Goal: Transaction & Acquisition: Book appointment/travel/reservation

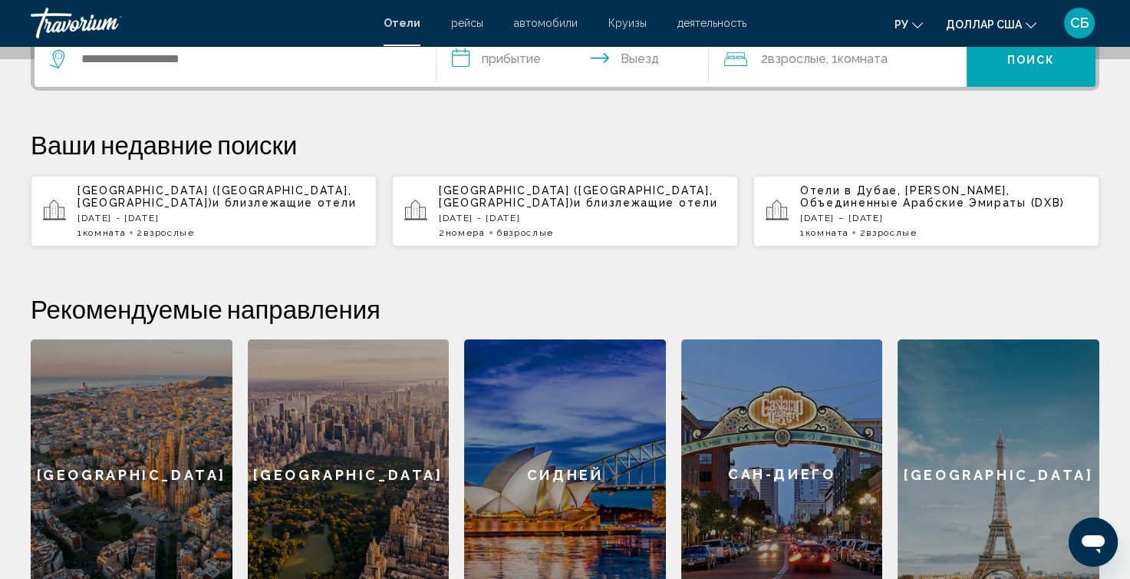
scroll to position [102, 0]
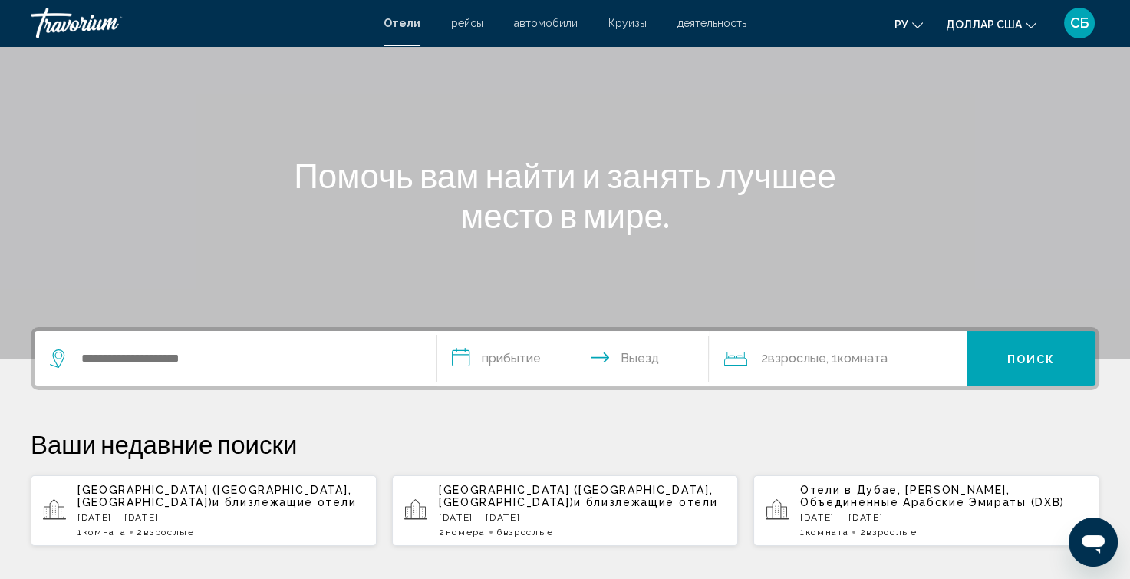
click at [137, 372] on div "Виджет поиска" at bounding box center [235, 358] width 371 height 55
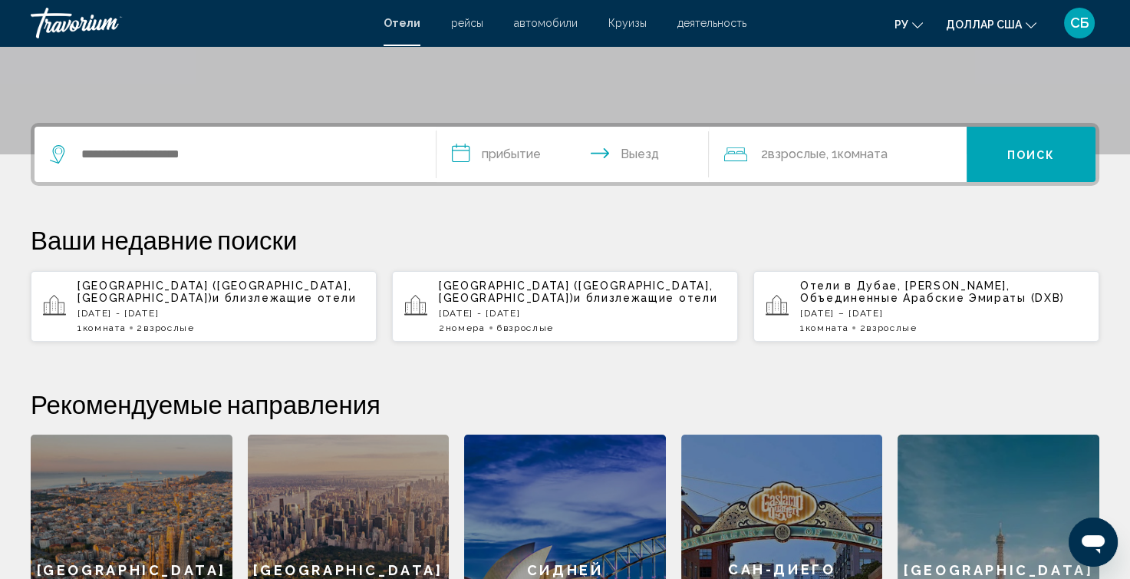
scroll to position [378, 0]
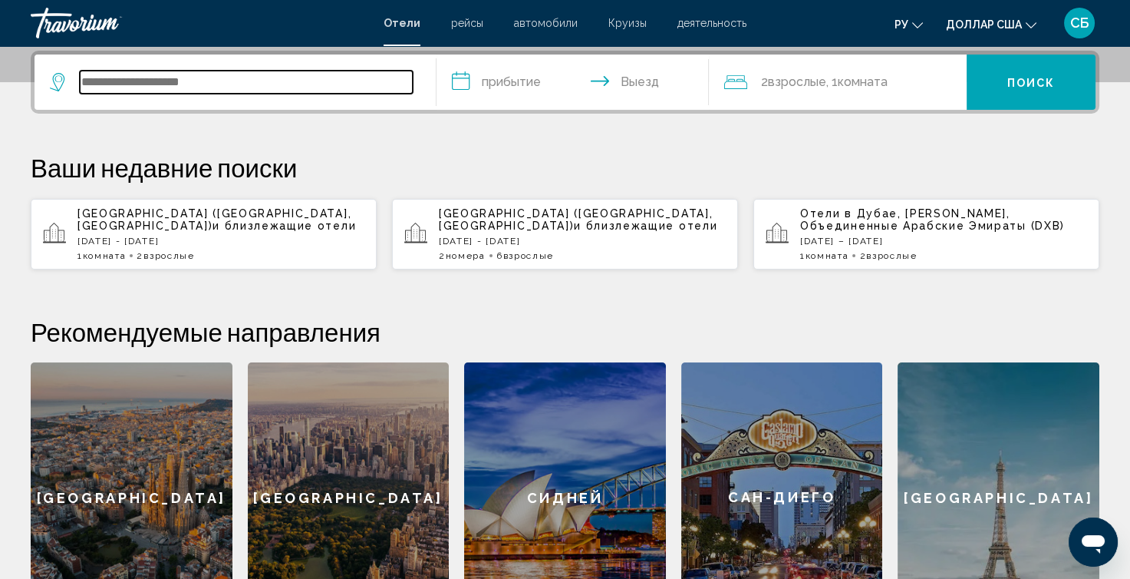
click at [167, 87] on input "Виджет поиска" at bounding box center [246, 82] width 333 height 23
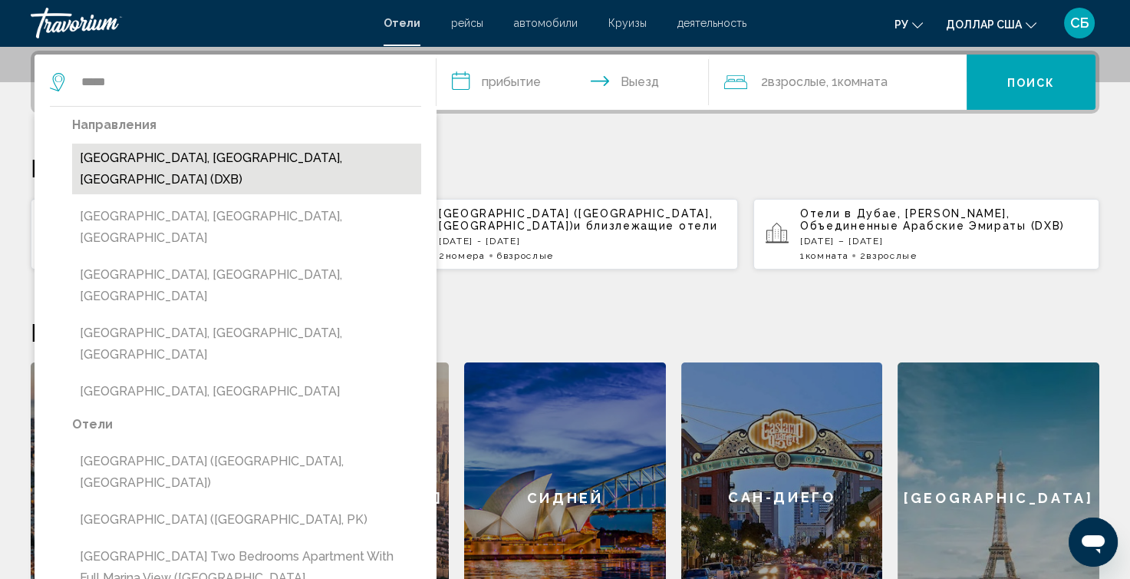
click at [185, 165] on button "[GEOGRAPHIC_DATA], [GEOGRAPHIC_DATA], [GEOGRAPHIC_DATA] (DXB)" at bounding box center [246, 169] width 349 height 51
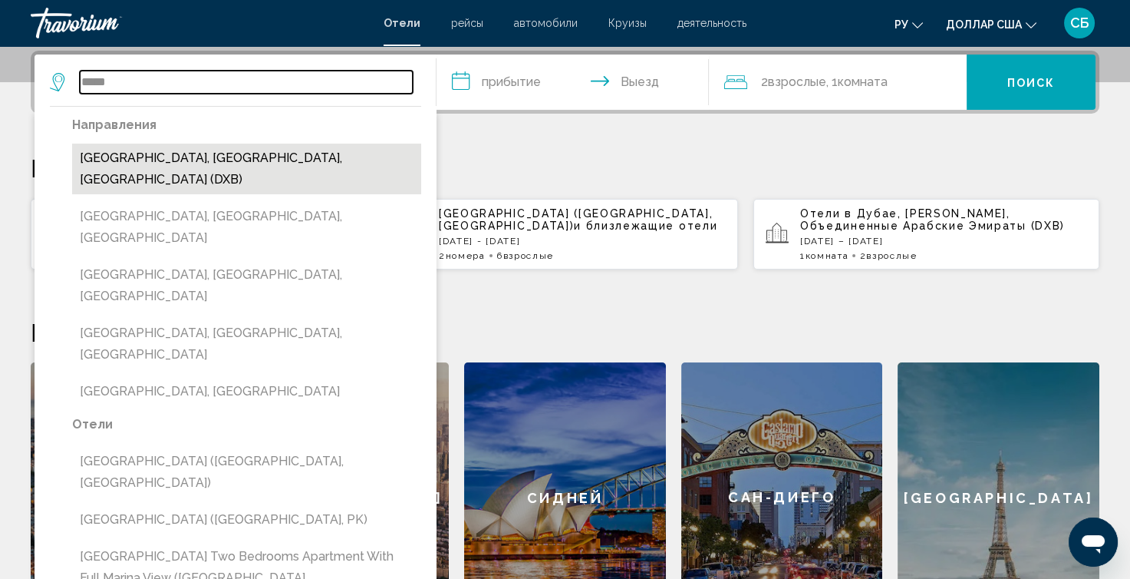
type input "**********"
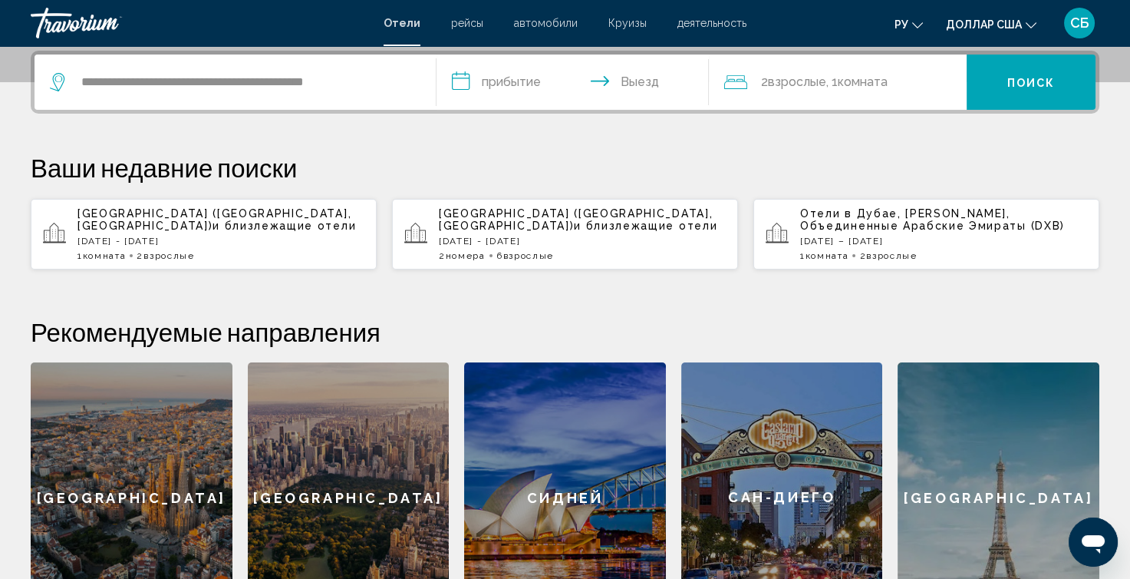
click at [522, 89] on input "**********" at bounding box center [576, 84] width 279 height 60
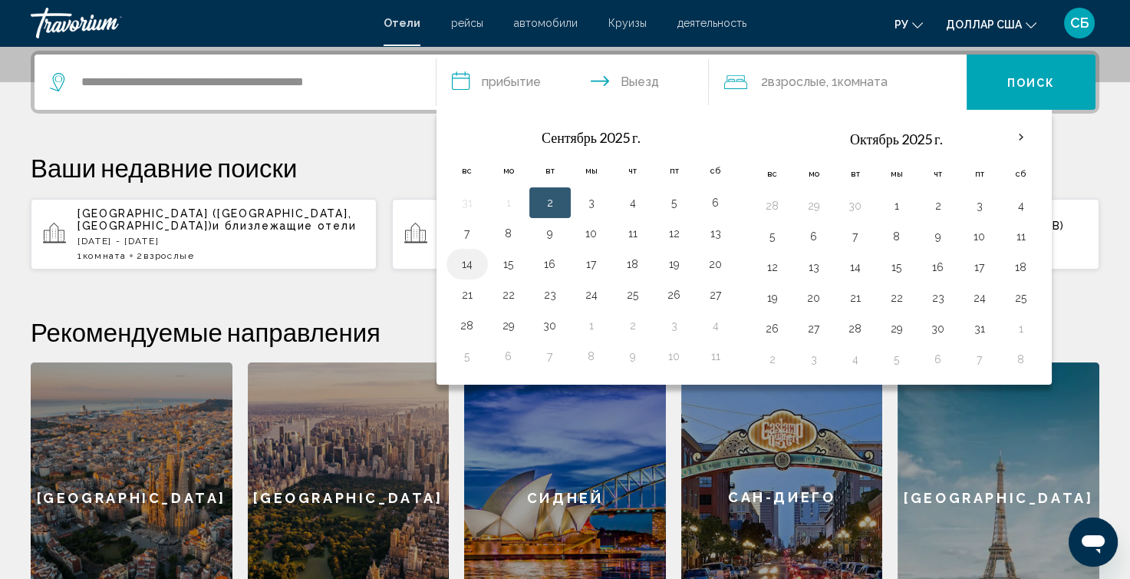
click at [467, 265] on button "14" at bounding box center [467, 263] width 25 height 21
click at [500, 257] on button "15" at bounding box center [509, 263] width 25 height 21
type input "**********"
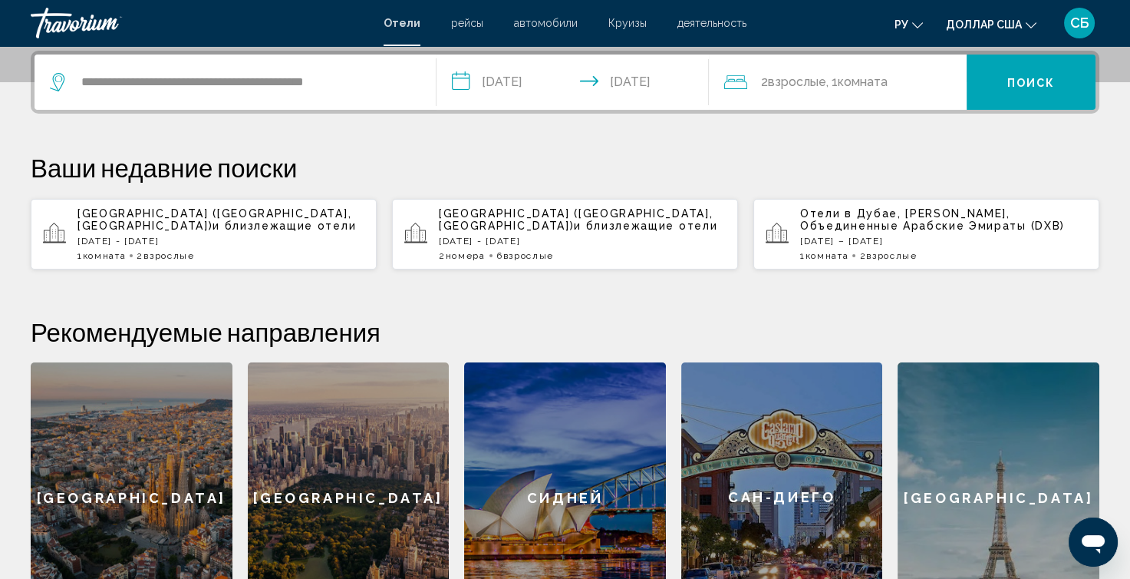
click at [837, 76] on font ", 1" at bounding box center [833, 81] width 12 height 15
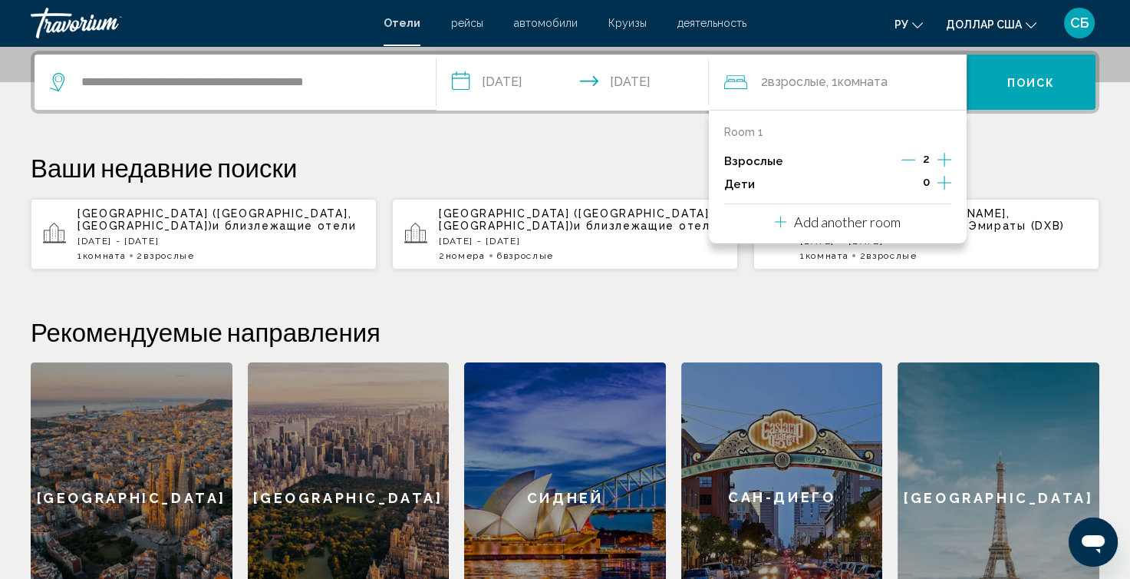
click at [939, 166] on icon "Increment adults" at bounding box center [945, 159] width 14 height 18
click at [916, 158] on div "4" at bounding box center [926, 161] width 51 height 23
click at [915, 158] on icon "Decrement adults" at bounding box center [908, 160] width 14 height 14
click at [903, 220] on div "Room 1 Взрослые 3 Дети 0 Add another room" at bounding box center [838, 177] width 258 height 134
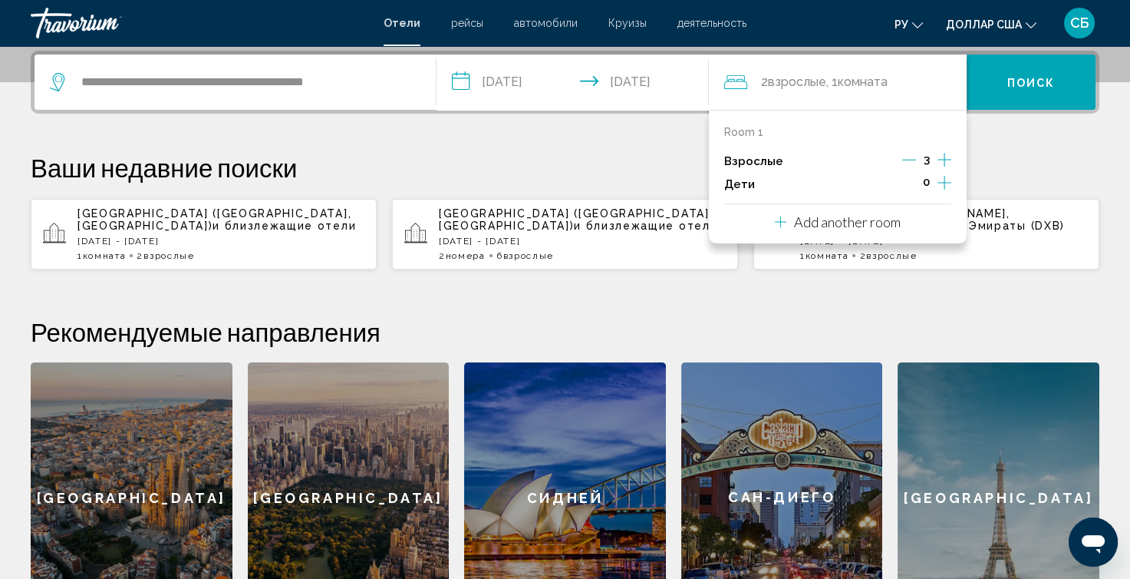
click at [793, 224] on div "Add another room" at bounding box center [838, 222] width 126 height 18
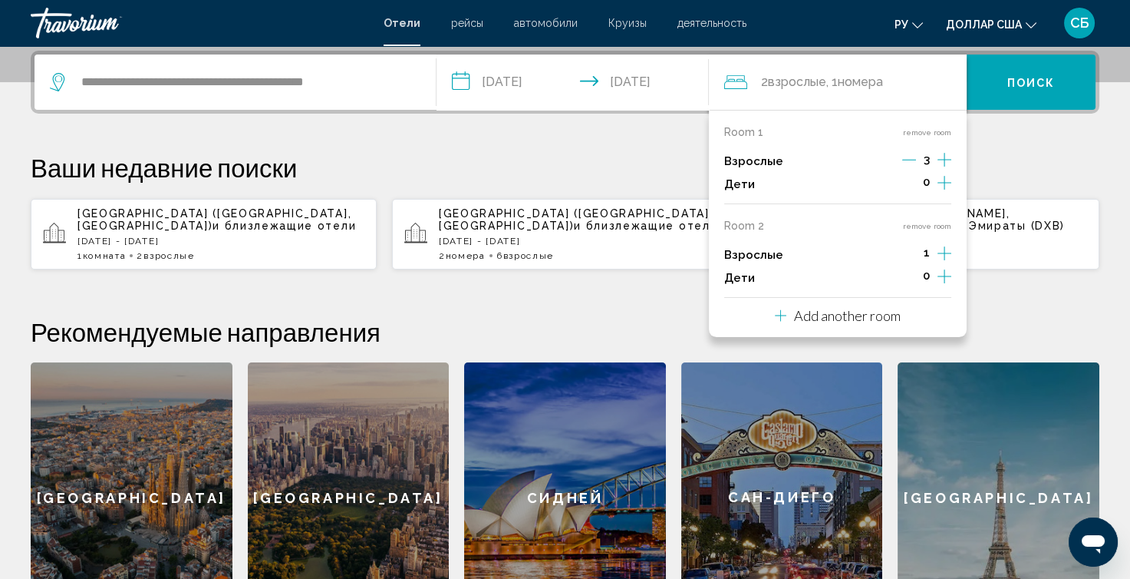
click at [945, 167] on icon "Increment adults" at bounding box center [945, 160] width 14 height 14
click at [837, 331] on div "Room 1 remove room Взрослые 3 Дети 0 Room 2 remove room Взрослые 3 Дети 0 Add a…" at bounding box center [838, 223] width 258 height 227
click at [839, 317] on p "Add another room" at bounding box center [847, 315] width 107 height 17
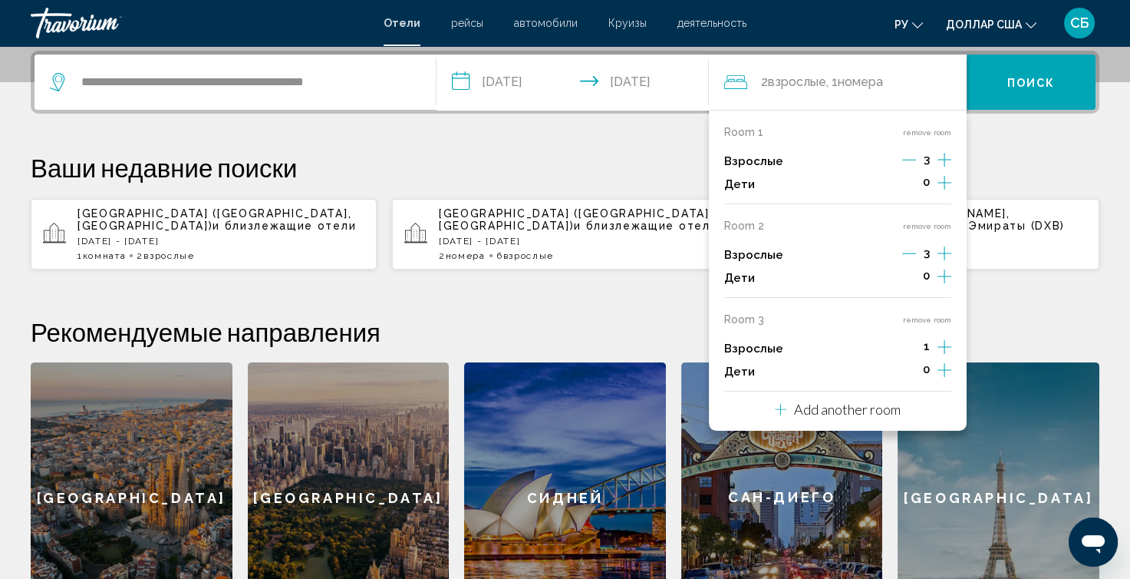
click at [939, 169] on icon "Increment adults" at bounding box center [945, 159] width 14 height 18
click at [860, 421] on button "Add another room" at bounding box center [838, 406] width 126 height 31
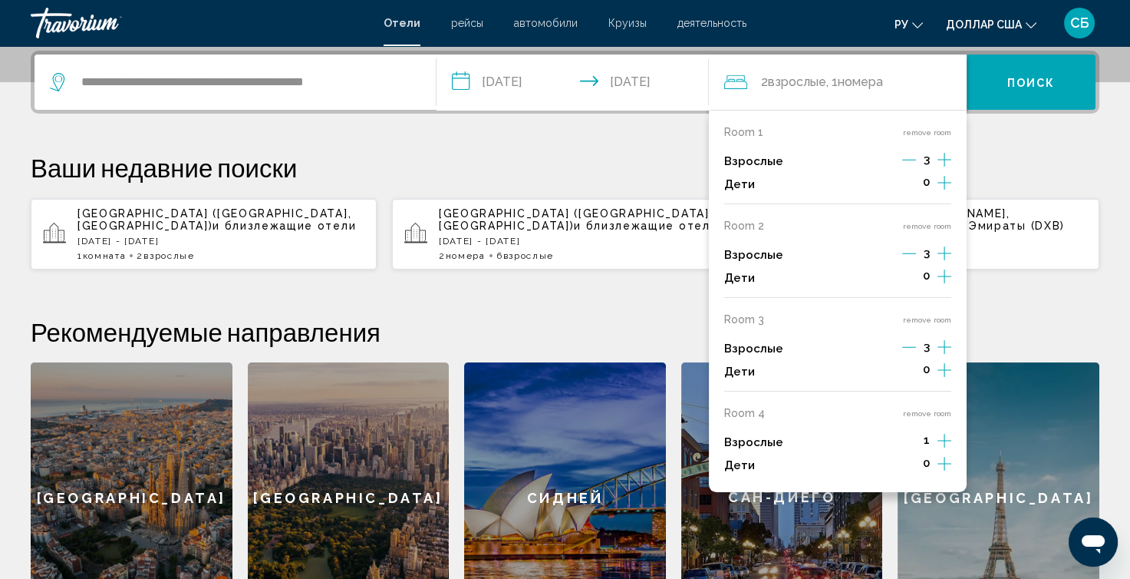
click at [942, 169] on icon "Increment adults" at bounding box center [945, 159] width 14 height 18
click at [678, 207] on font "[GEOGRAPHIC_DATA] ([GEOGRAPHIC_DATA], [GEOGRAPHIC_DATA])" at bounding box center [576, 219] width 274 height 25
